Goal: Navigation & Orientation: Find specific page/section

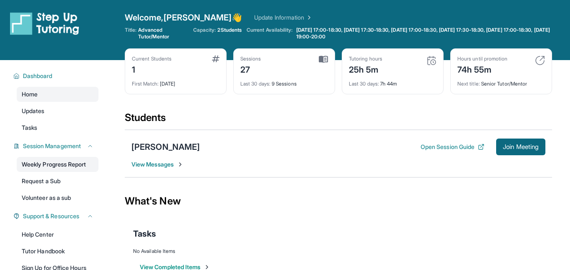
click at [83, 163] on link "Weekly Progress Report" at bounding box center [58, 164] width 82 height 15
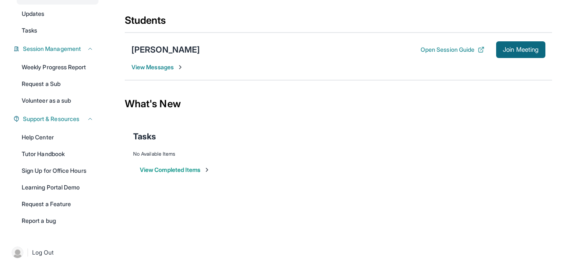
click at [177, 194] on html "Open sidebar Welcome, [PERSON_NAME] 👋 Update Information Title: Advanced Tutor/…" at bounding box center [285, 48] width 570 height 291
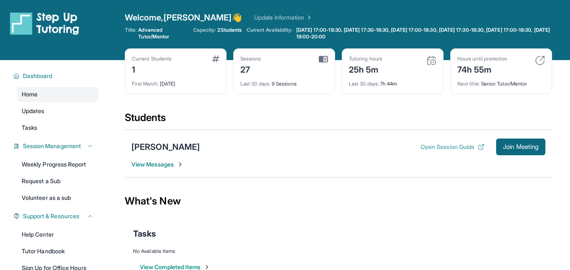
click at [459, 150] on button "Open Session Guide" at bounding box center [452, 147] width 64 height 8
click at [51, 128] on link "Tasks" at bounding box center [58, 127] width 82 height 15
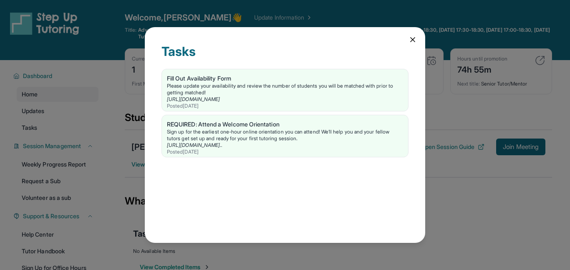
click at [411, 40] on icon at bounding box center [412, 39] width 8 height 8
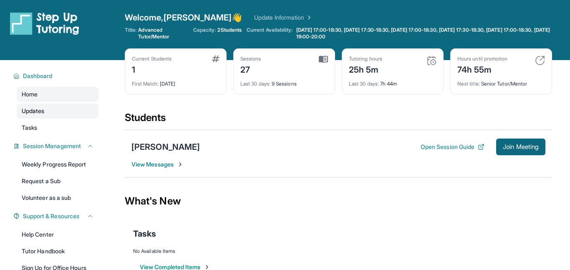
click at [40, 114] on span "Updates" at bounding box center [33, 111] width 23 height 8
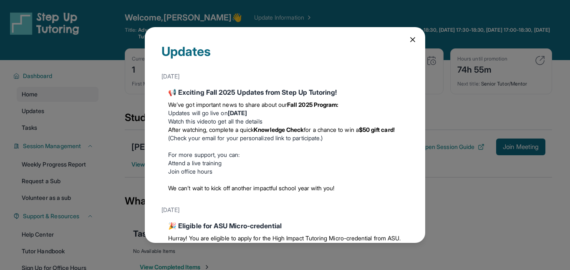
click at [410, 39] on icon at bounding box center [412, 39] width 8 height 8
